Goal: Task Accomplishment & Management: Manage account settings

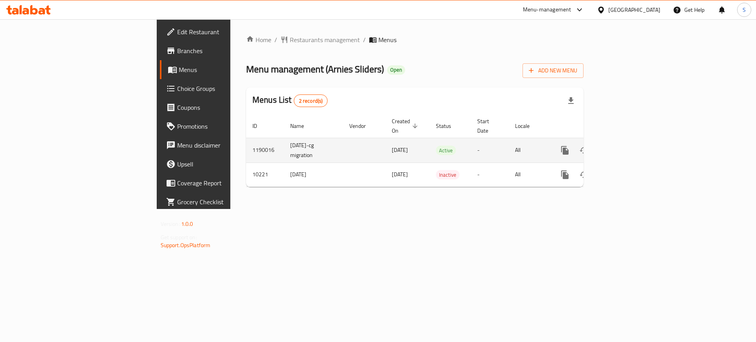
click at [626, 146] on icon "enhanced table" at bounding box center [621, 150] width 9 height 9
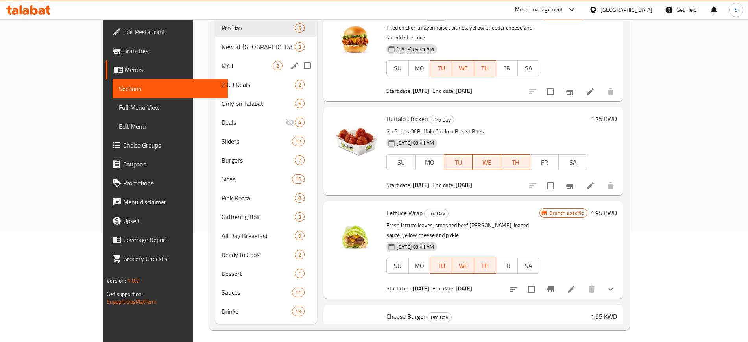
click at [222, 61] on span "M41" at bounding box center [247, 65] width 51 height 9
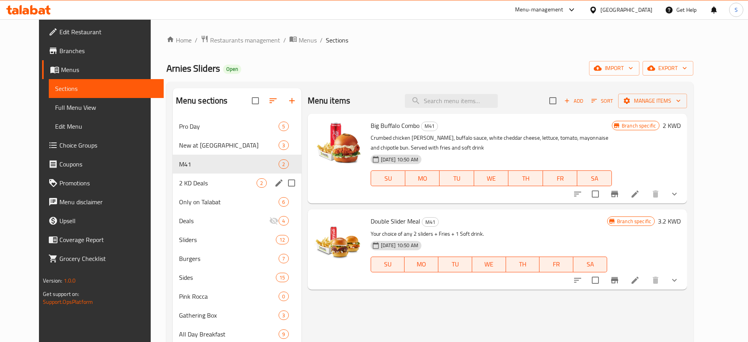
click at [193, 176] on div "2 KD Deals 2" at bounding box center [237, 183] width 129 height 19
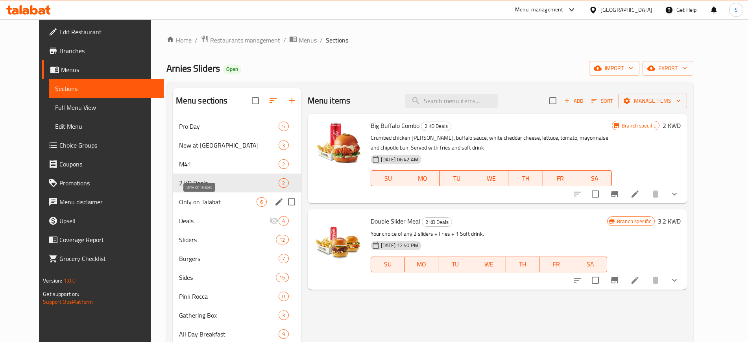
click at [197, 201] on span "Only on Talabat" at bounding box center [218, 201] width 78 height 9
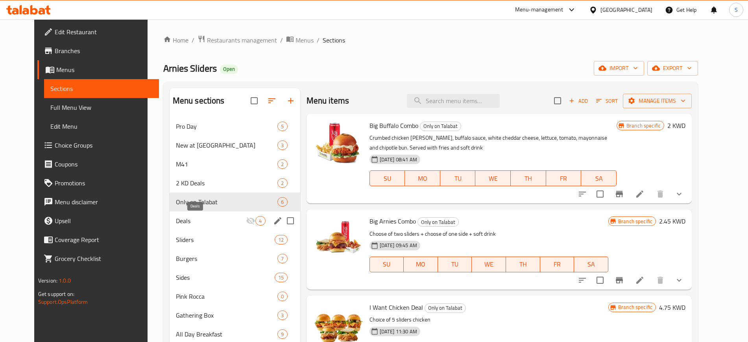
click at [202, 218] on span "Deals" at bounding box center [211, 220] width 70 height 9
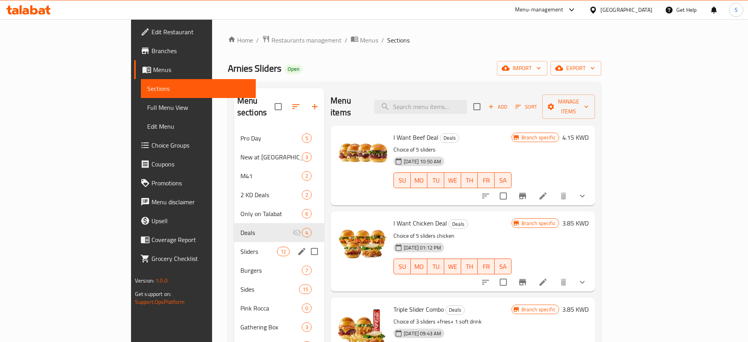
scroll to position [110, 0]
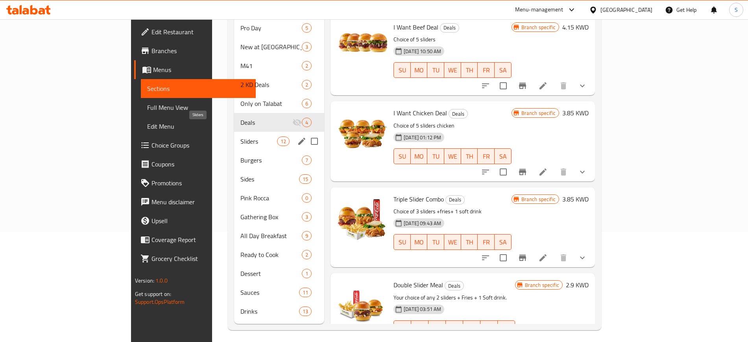
click at [241, 137] on span "Sliders" at bounding box center [259, 141] width 37 height 9
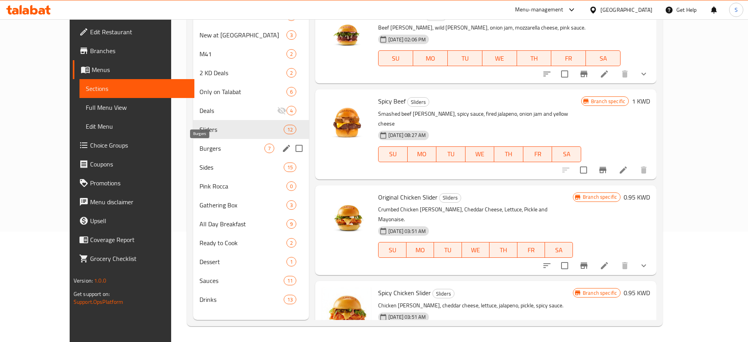
click at [200, 151] on span "Burgers" at bounding box center [232, 148] width 65 height 9
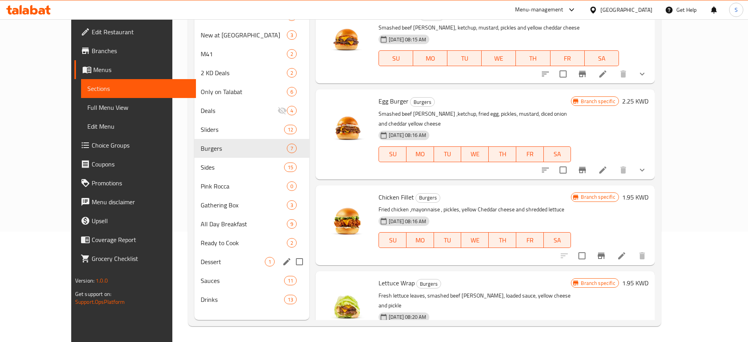
click at [194, 270] on div "Dessert 1" at bounding box center [251, 261] width 115 height 19
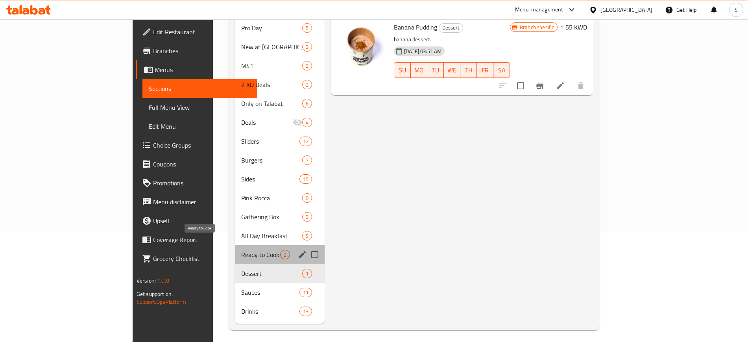
click at [241, 250] on span "Ready to Cook" at bounding box center [260, 254] width 39 height 9
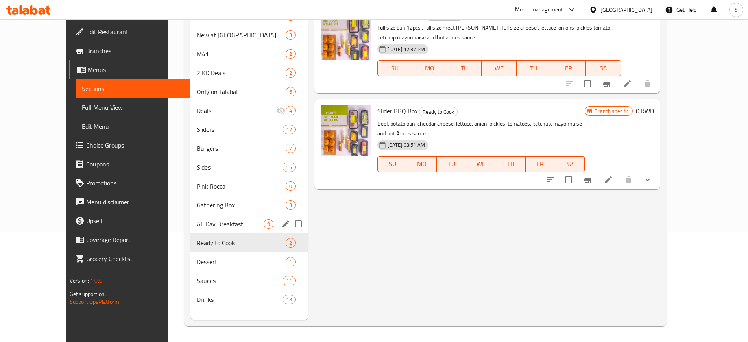
click at [197, 226] on span "All Day Breakfast" at bounding box center [230, 223] width 67 height 9
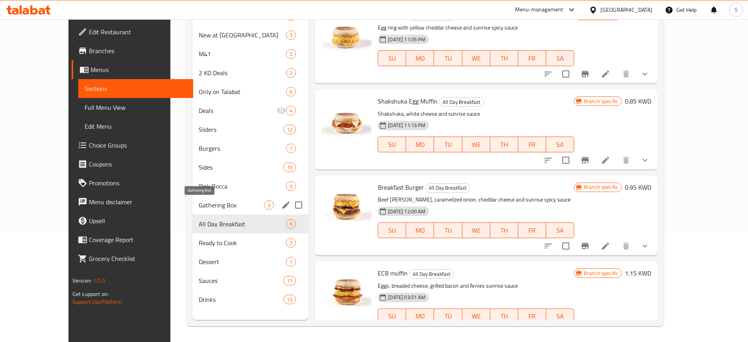
click at [199, 208] on span "Gathering Box" at bounding box center [231, 204] width 65 height 9
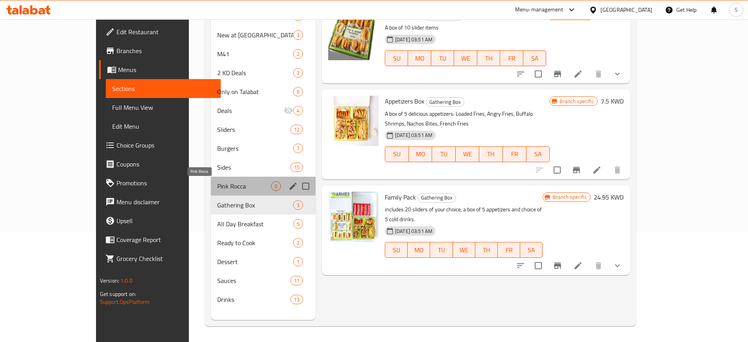
click at [217, 182] on span "Pink Rocca" at bounding box center [244, 185] width 54 height 9
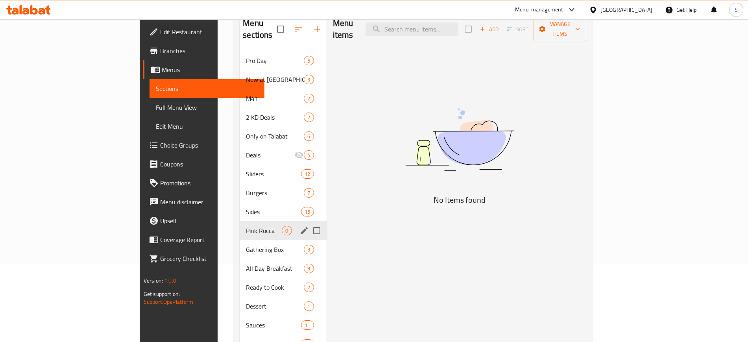
scroll to position [61, 0]
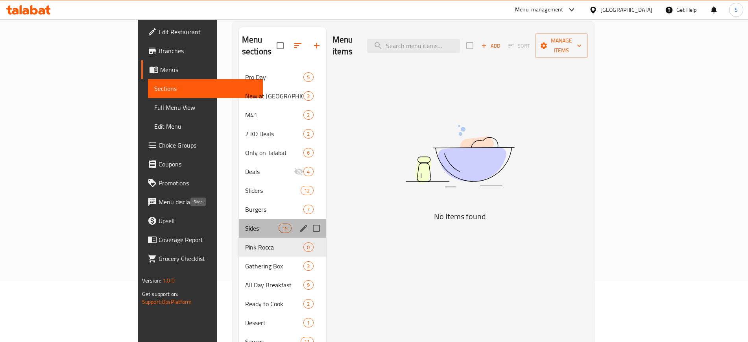
click at [245, 224] on span "Sides" at bounding box center [261, 228] width 33 height 9
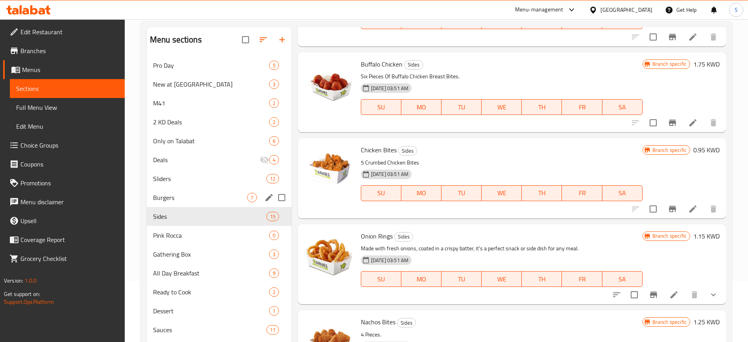
click at [187, 189] on div "Burgers 7" at bounding box center [219, 197] width 145 height 19
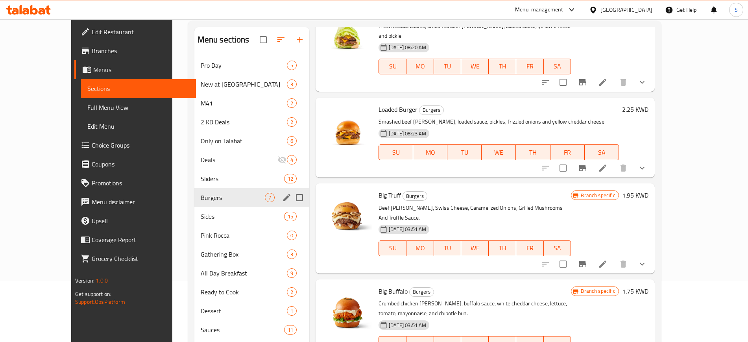
scroll to position [280, 0]
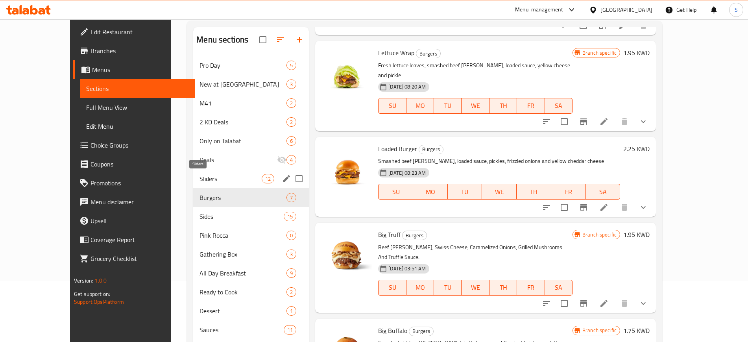
click at [200, 178] on span "Sliders" at bounding box center [231, 178] width 62 height 9
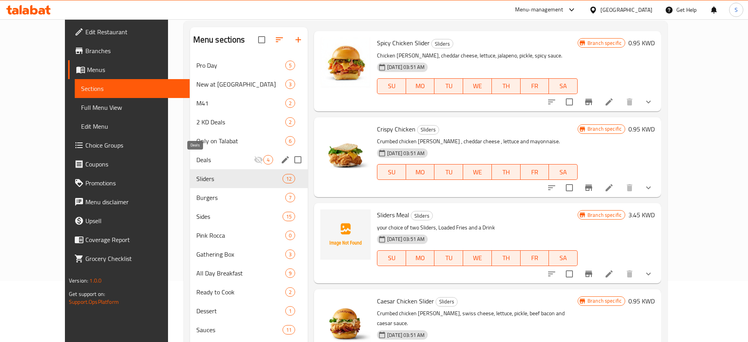
click at [196, 161] on span "Deals" at bounding box center [224, 159] width 57 height 9
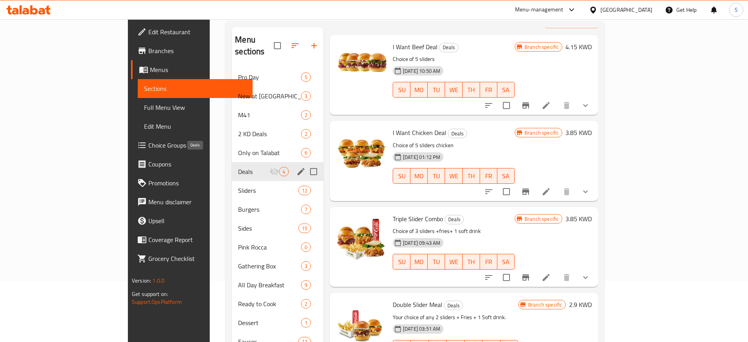
scroll to position [22, 0]
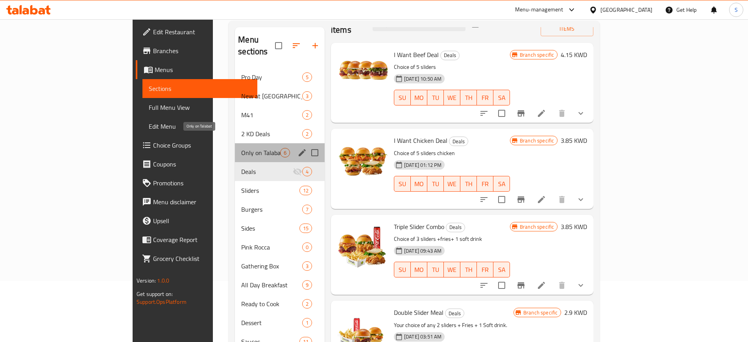
click at [241, 148] on span "Only on Talabat" at bounding box center [260, 152] width 39 height 9
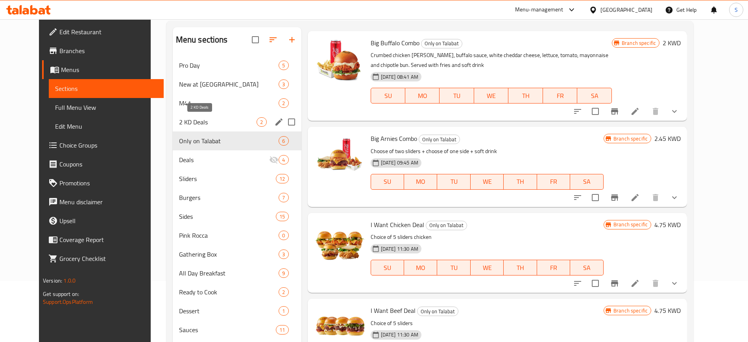
click at [179, 117] on span "2 KD Deals" at bounding box center [218, 121] width 78 height 9
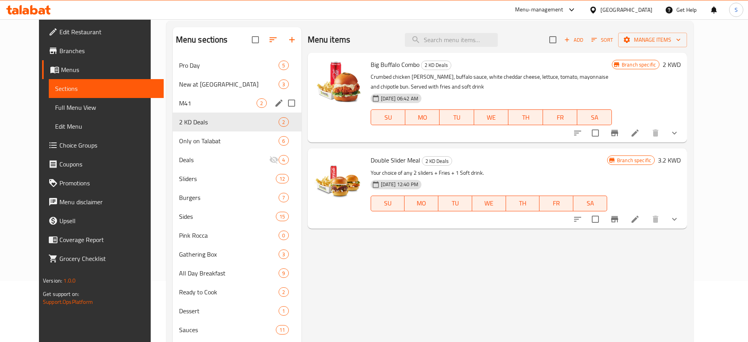
click at [179, 103] on span "M41" at bounding box center [218, 102] width 78 height 9
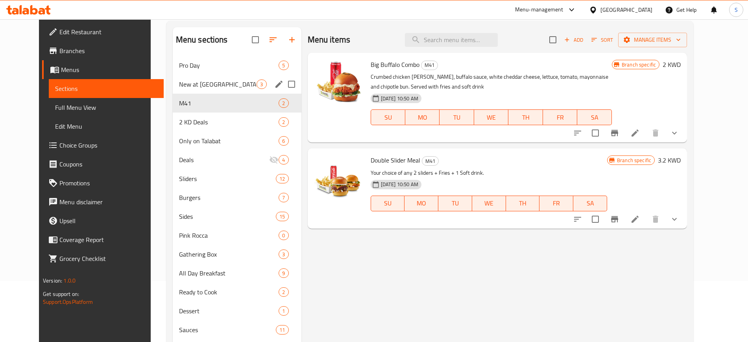
click at [178, 77] on div "New at Arnies 3" at bounding box center [237, 84] width 129 height 19
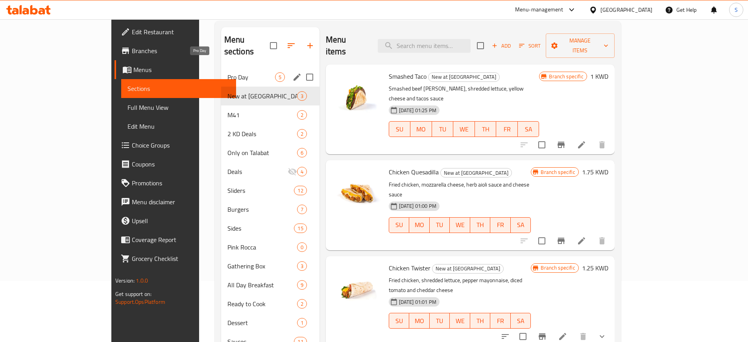
click at [228, 72] on span "Pro Day" at bounding box center [252, 76] width 48 height 9
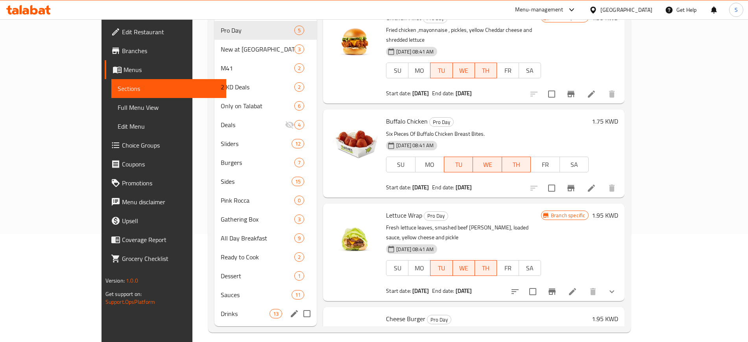
scroll to position [110, 0]
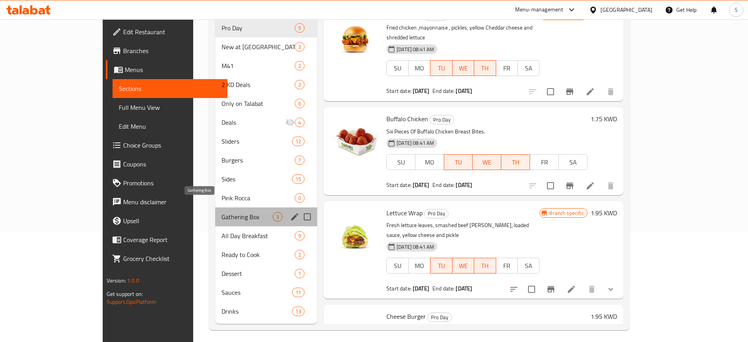
click at [222, 212] on span "Gathering Box" at bounding box center [247, 216] width 51 height 9
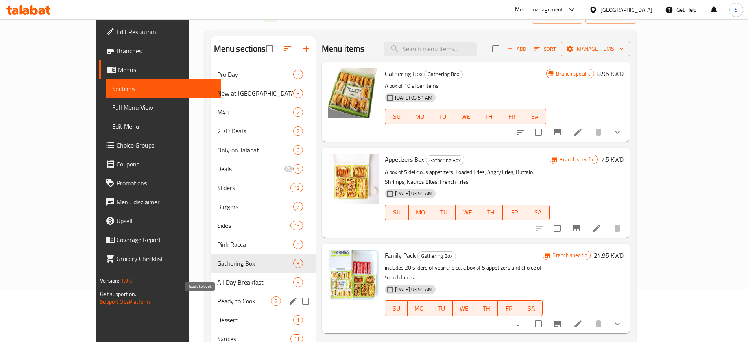
scroll to position [98, 0]
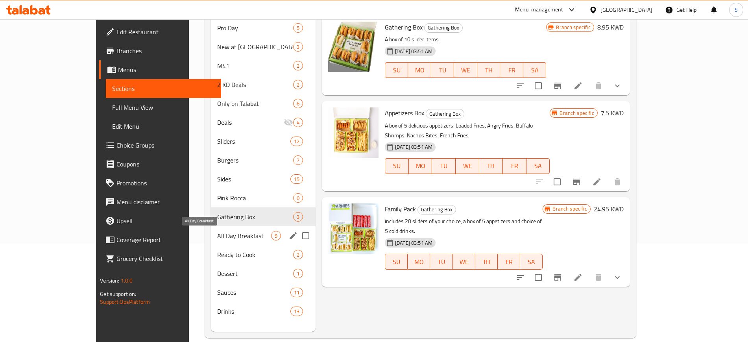
click at [217, 235] on span "All Day Breakfast" at bounding box center [244, 235] width 54 height 9
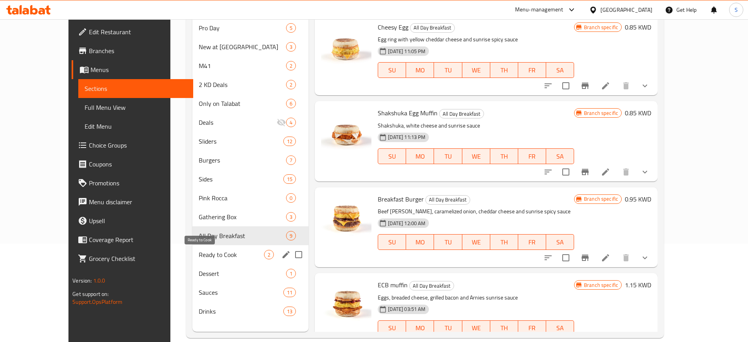
click at [199, 256] on span "Ready to Cook" at bounding box center [231, 254] width 65 height 9
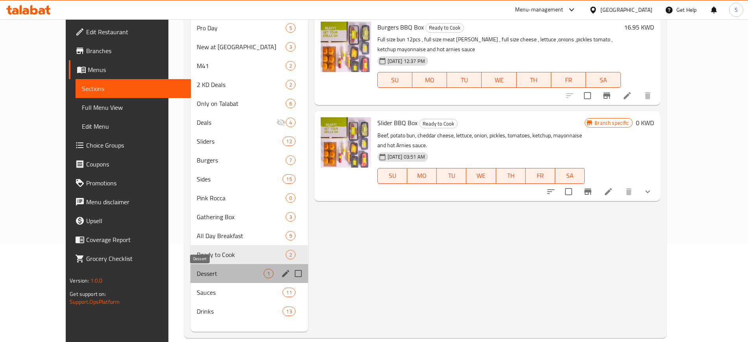
click at [197, 272] on span "Dessert" at bounding box center [230, 273] width 67 height 9
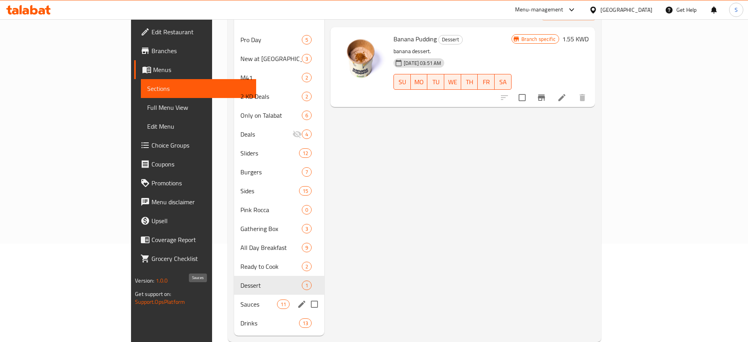
click at [241, 300] on span "Sauces" at bounding box center [259, 304] width 37 height 9
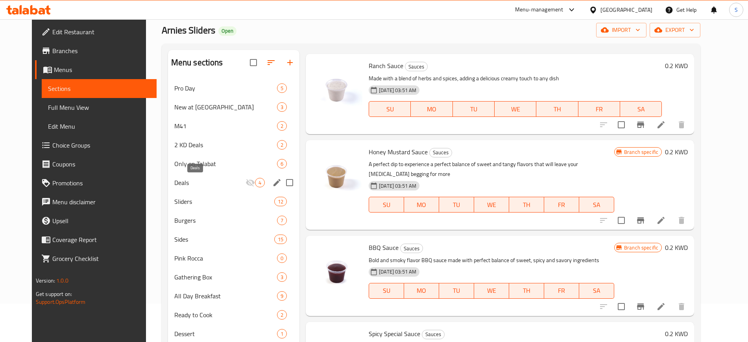
scroll to position [49, 0]
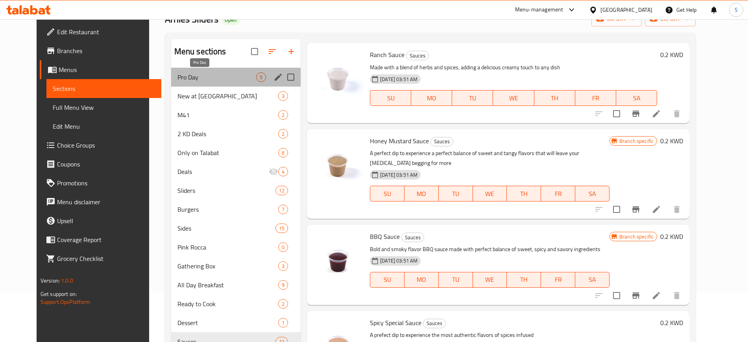
click at [189, 73] on span "Pro Day" at bounding box center [217, 76] width 79 height 9
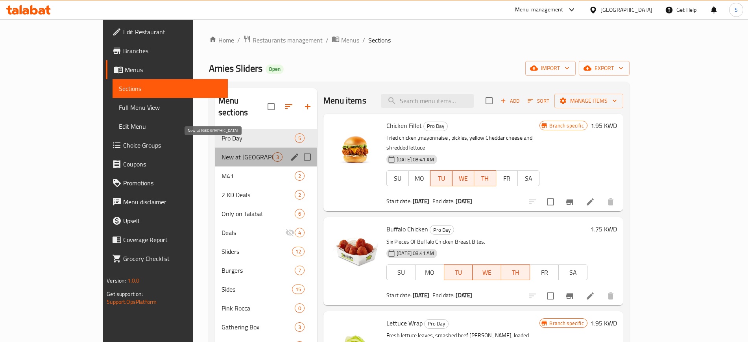
click at [222, 152] on span "New at [GEOGRAPHIC_DATA]" at bounding box center [247, 156] width 51 height 9
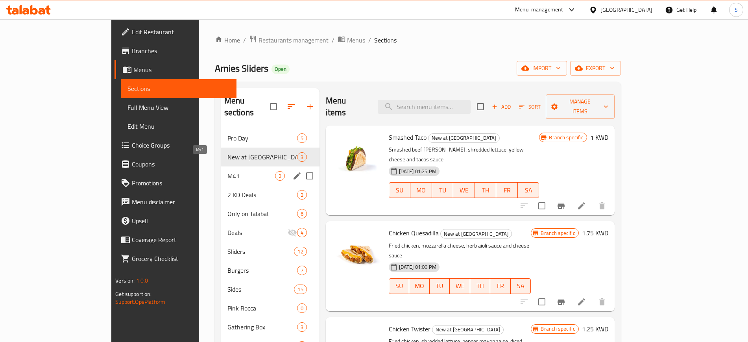
click at [228, 171] on span "M41" at bounding box center [252, 175] width 48 height 9
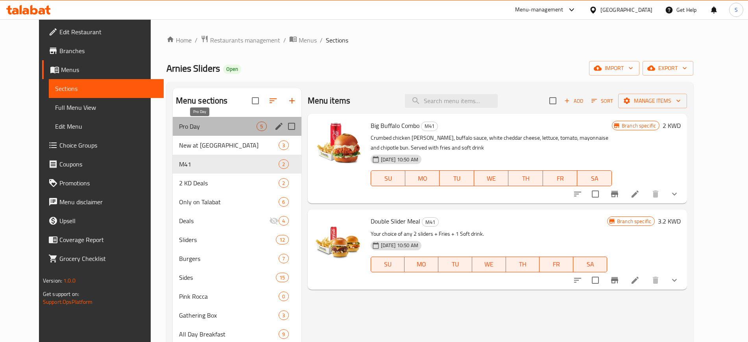
click at [185, 128] on span "Pro Day" at bounding box center [218, 126] width 78 height 9
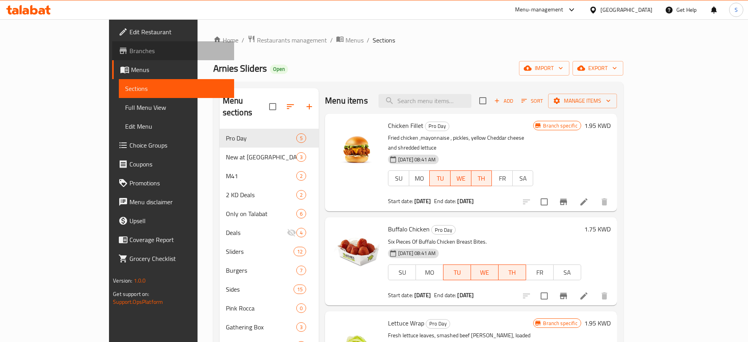
click at [130, 52] on span "Branches" at bounding box center [179, 50] width 98 height 9
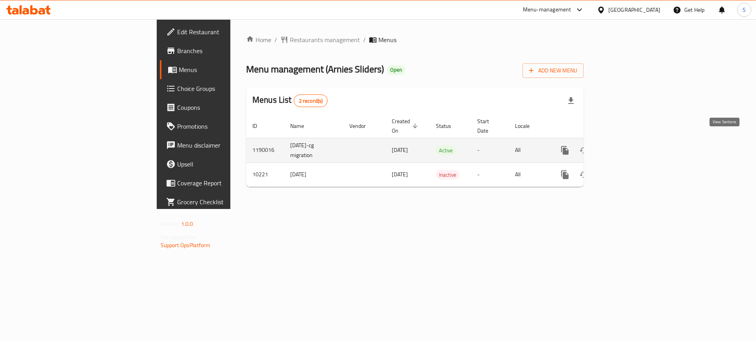
click at [626, 146] on icon "enhanced table" at bounding box center [621, 150] width 9 height 9
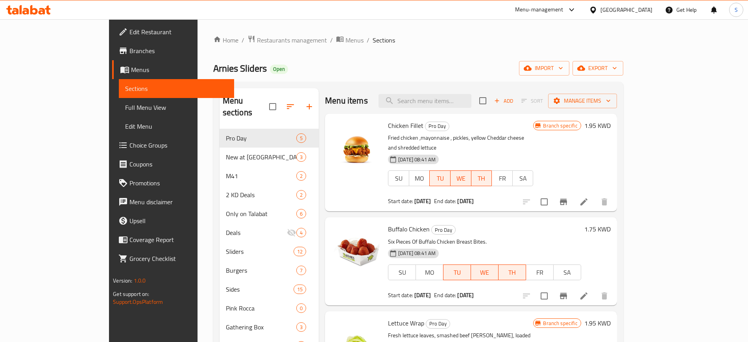
click at [112, 24] on link "Edit Restaurant" at bounding box center [173, 31] width 122 height 19
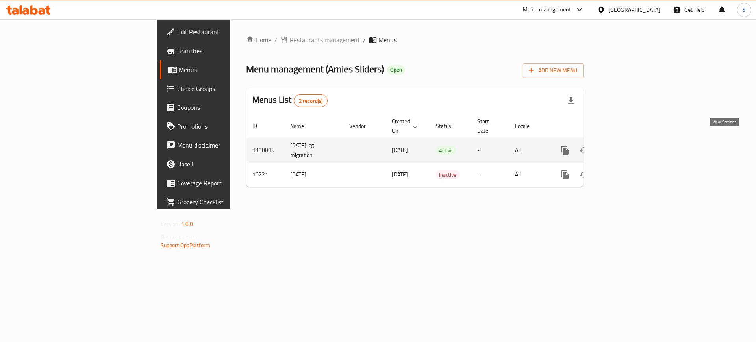
click at [631, 141] on link "enhanced table" at bounding box center [621, 150] width 19 height 19
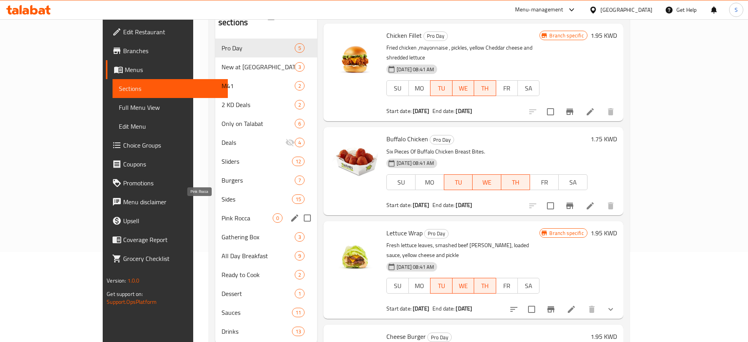
scroll to position [98, 0]
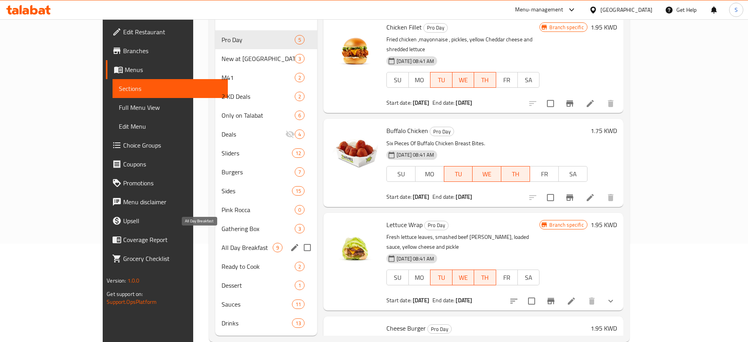
click at [222, 243] on span "All Day Breakfast" at bounding box center [247, 247] width 51 height 9
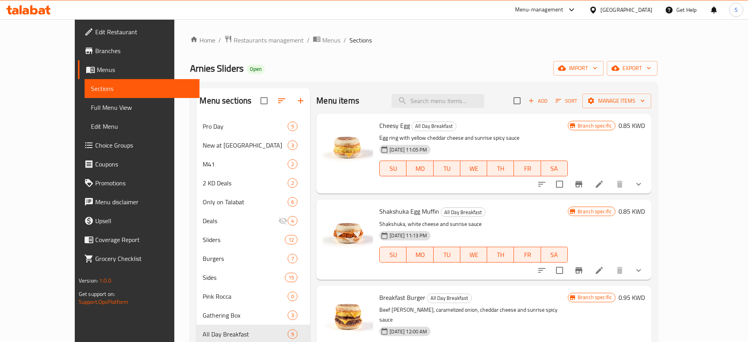
click at [80, 45] on link "Branches" at bounding box center [139, 50] width 122 height 19
